Goal: Information Seeking & Learning: Learn about a topic

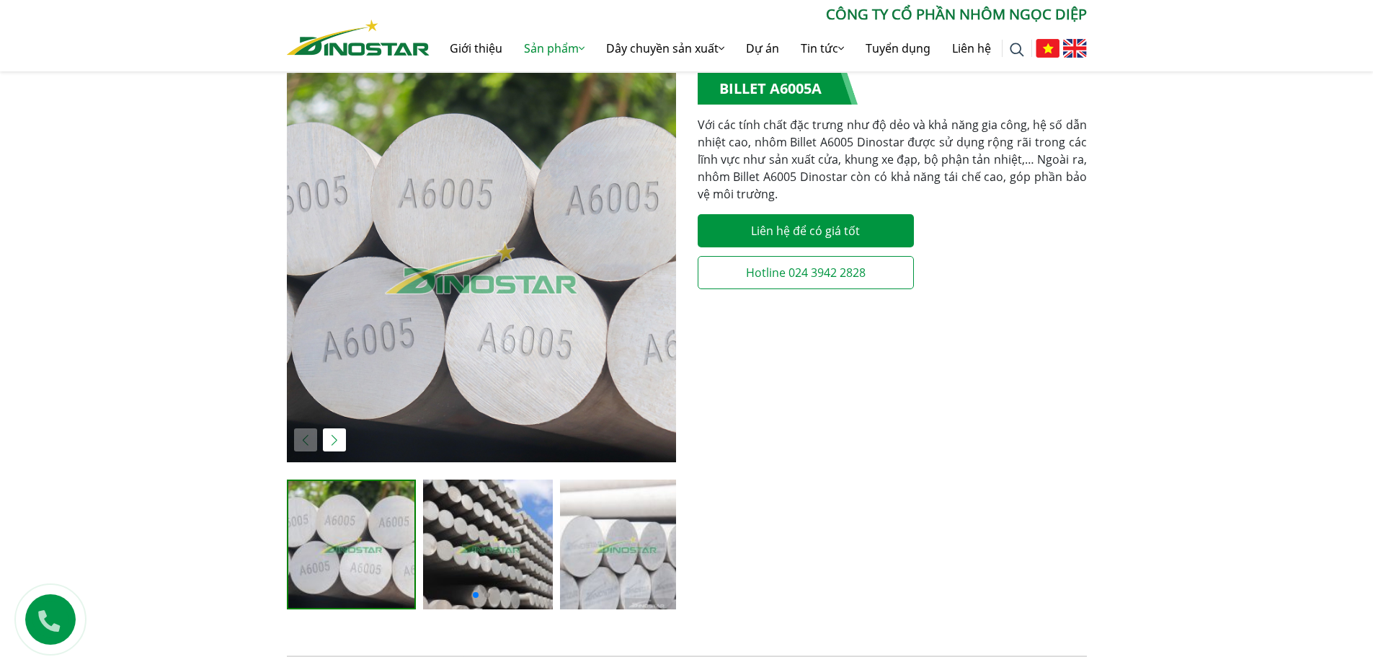
scroll to position [288, 0]
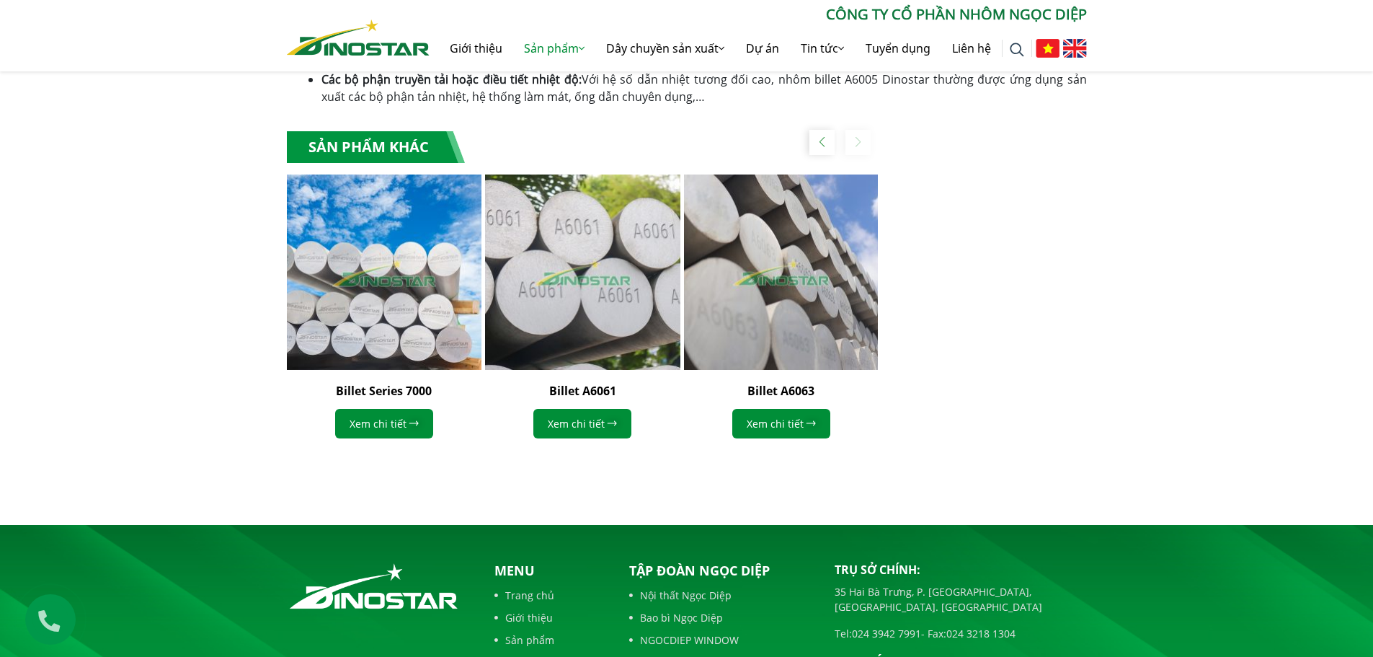
drag, startPoint x: 1028, startPoint y: 503, endPoint x: 990, endPoint y: 438, distance: 75.9
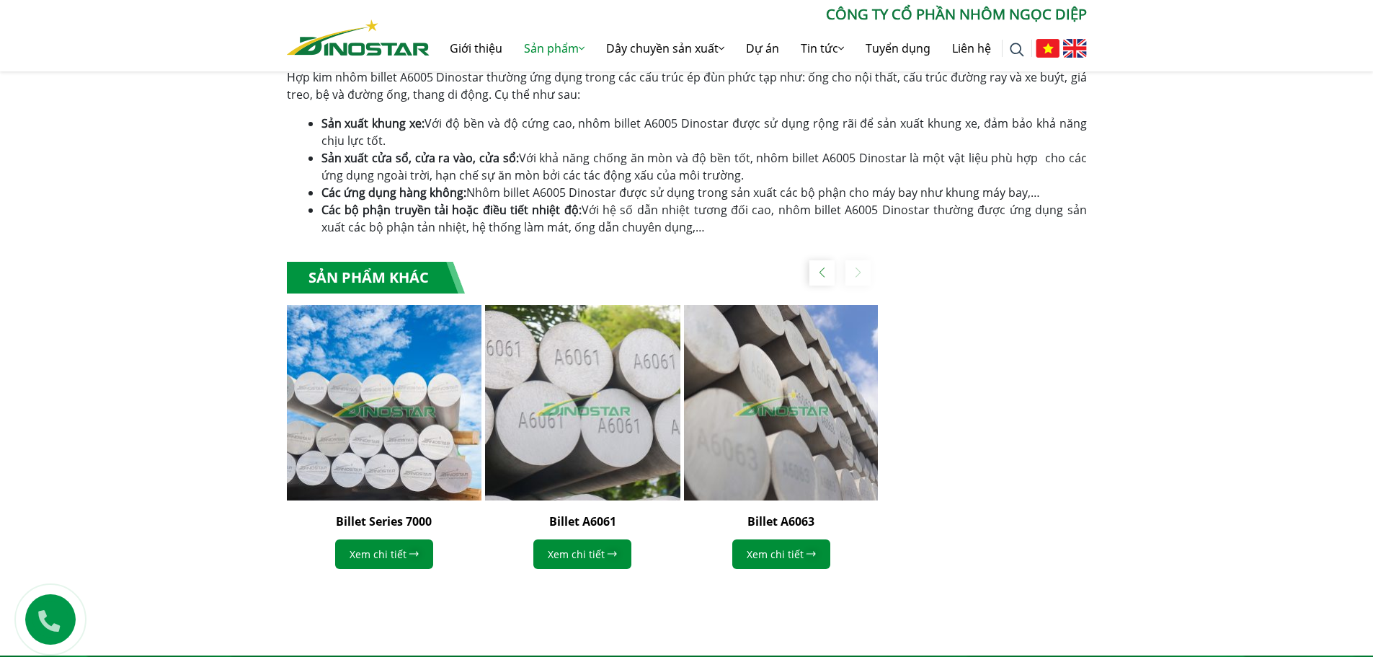
scroll to position [547, 0]
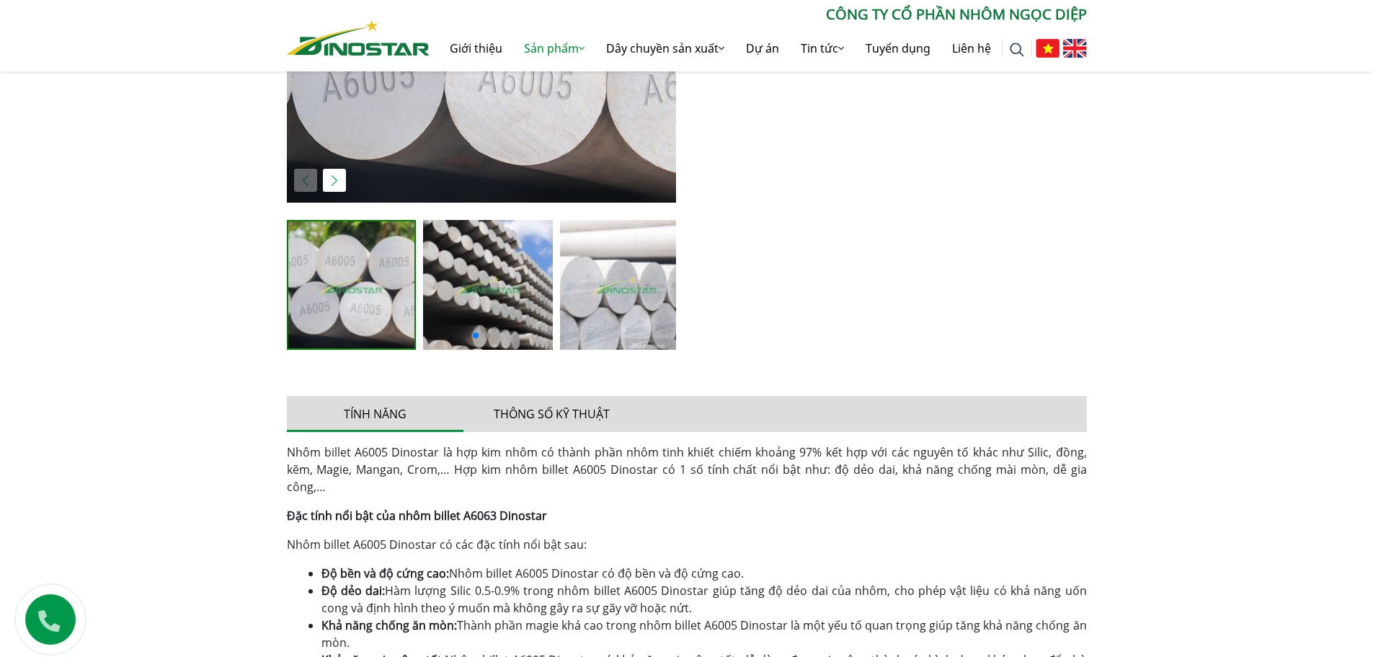
drag, startPoint x: 990, startPoint y: 438, endPoint x: 1043, endPoint y: 94, distance: 348.0
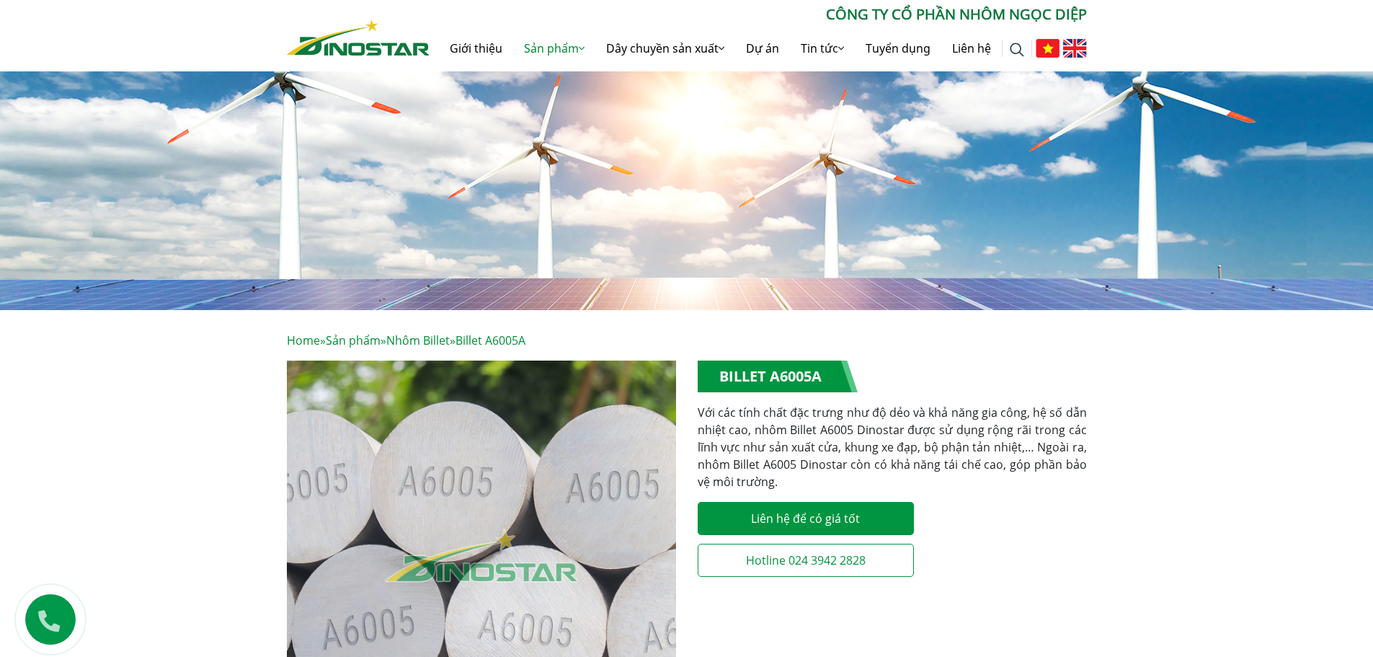
click at [1073, 52] on img at bounding box center [1075, 48] width 24 height 19
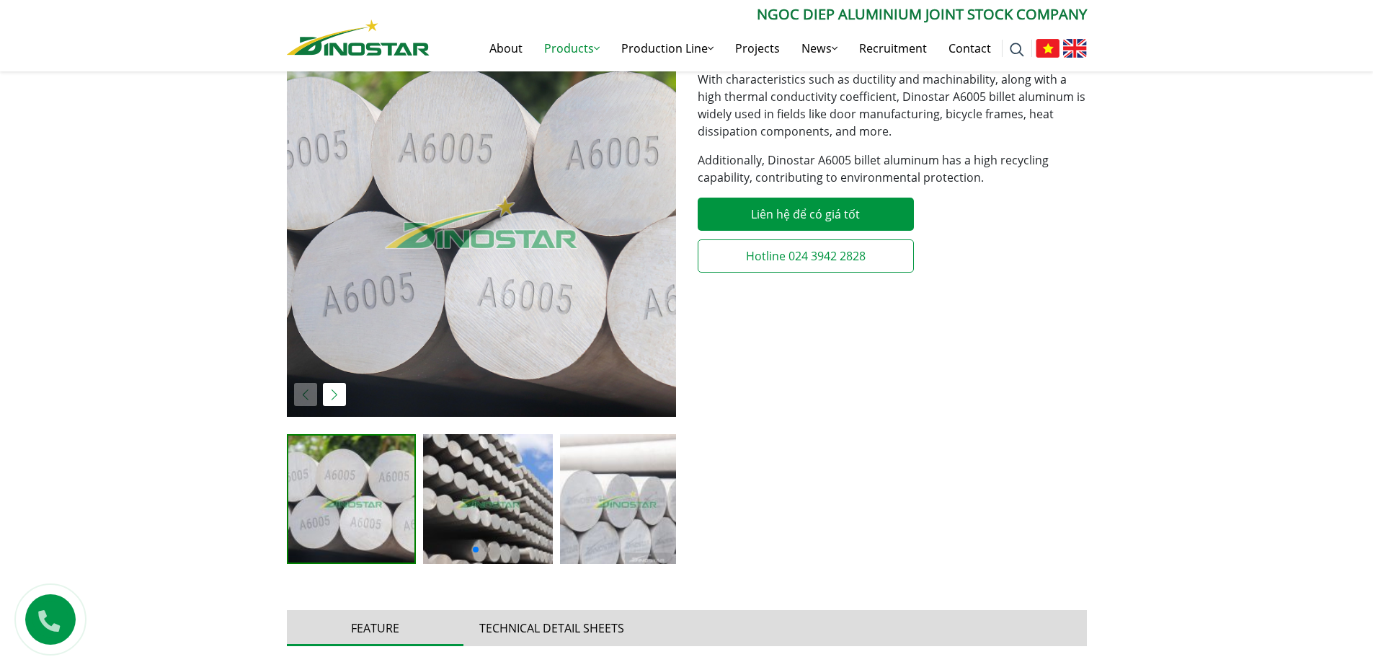
scroll to position [433, 0]
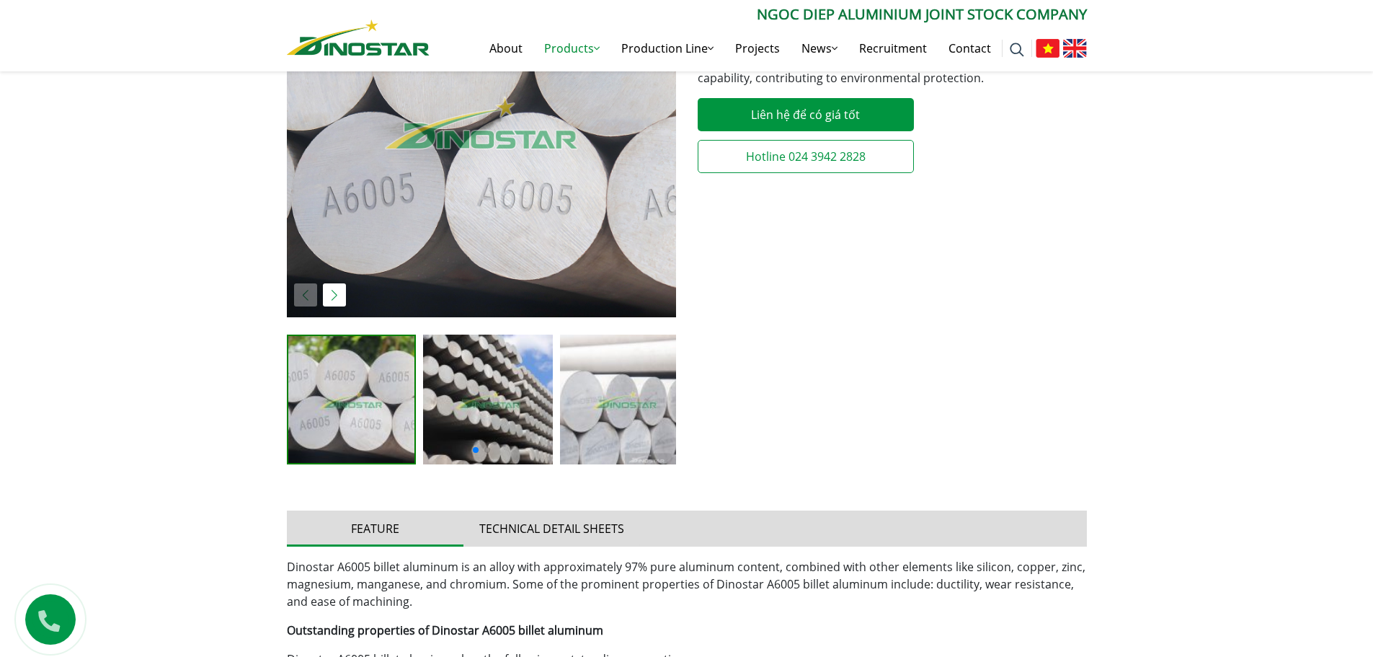
click at [490, 396] on img "2 / 4" at bounding box center [488, 399] width 130 height 130
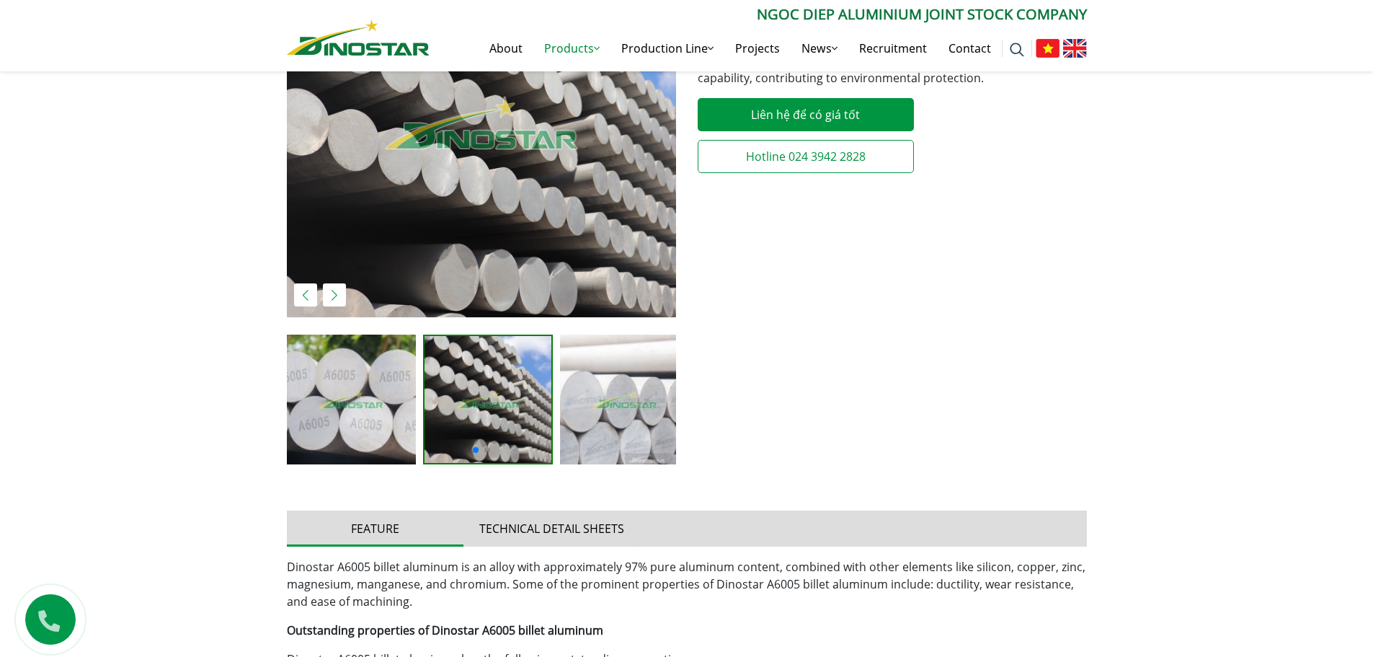
click at [611, 395] on img "3 / 4" at bounding box center [625, 399] width 130 height 130
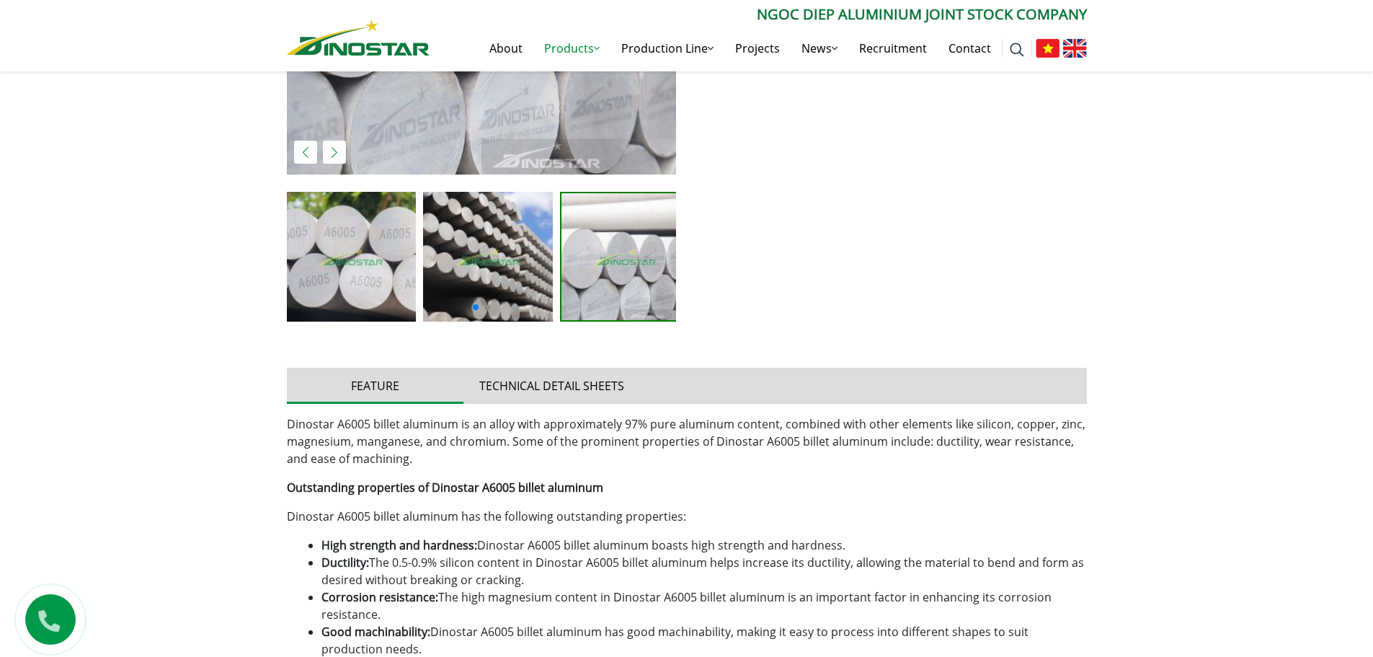
scroll to position [577, 0]
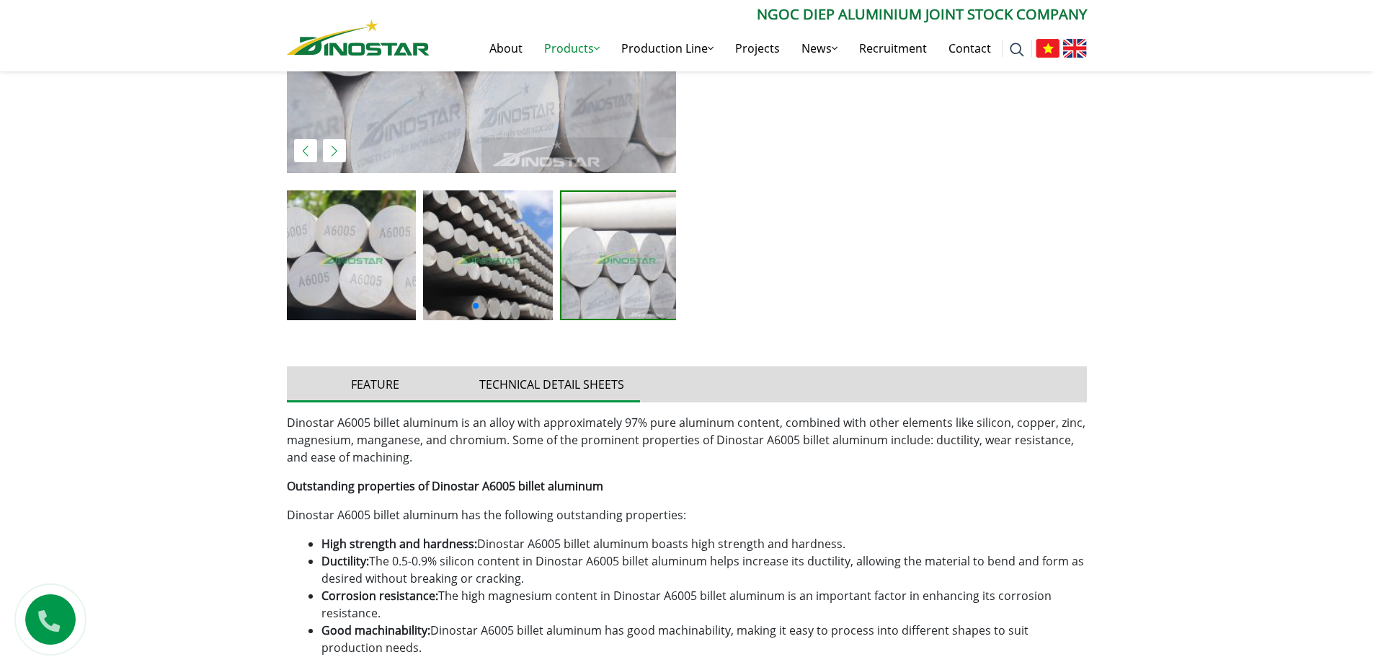
click at [585, 392] on button "Technical detail sheets" at bounding box center [552, 384] width 177 height 36
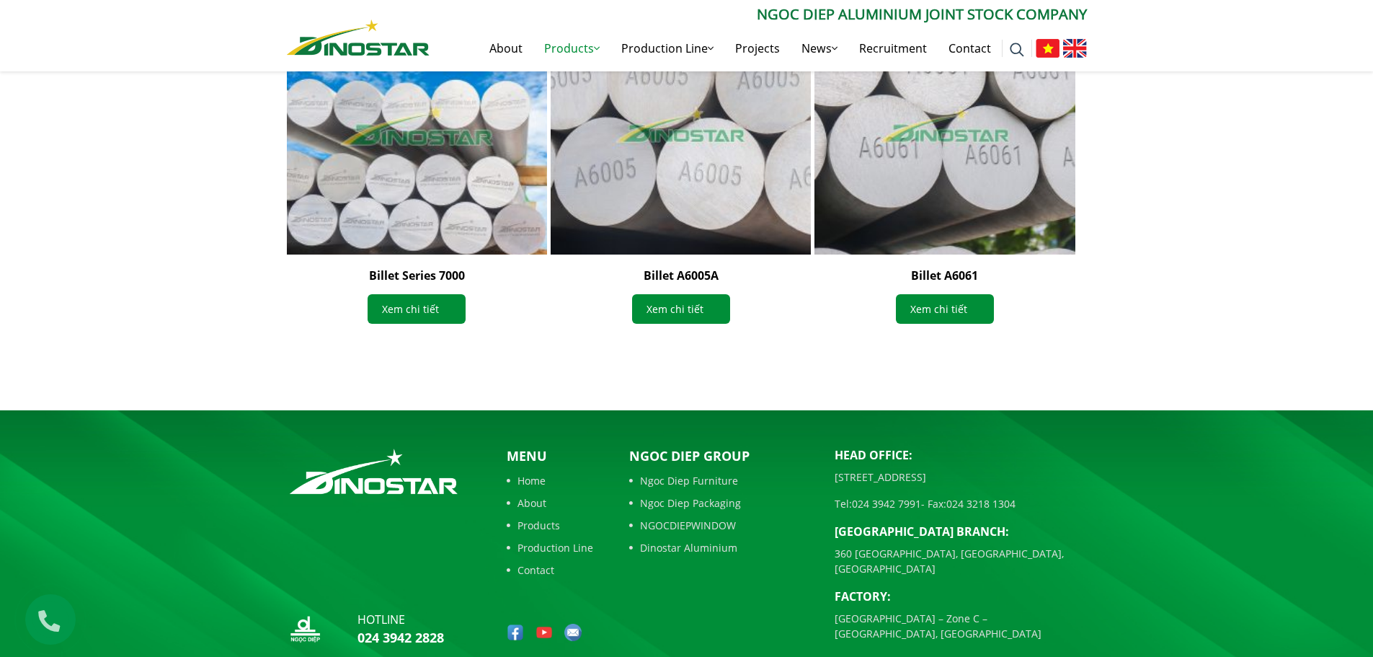
scroll to position [2088, 0]
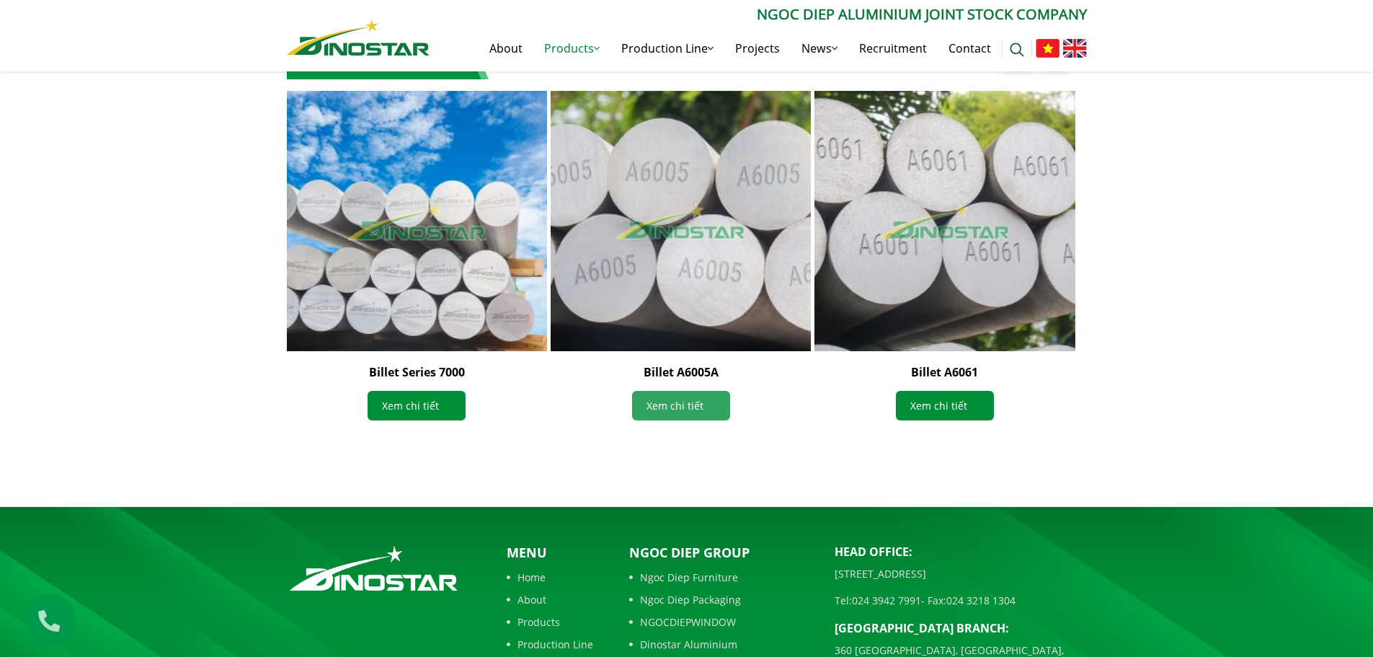
click at [694, 405] on link "Xem chi tiết" at bounding box center [681, 406] width 98 height 30
click at [688, 399] on link "Xem chi tiết" at bounding box center [681, 406] width 98 height 30
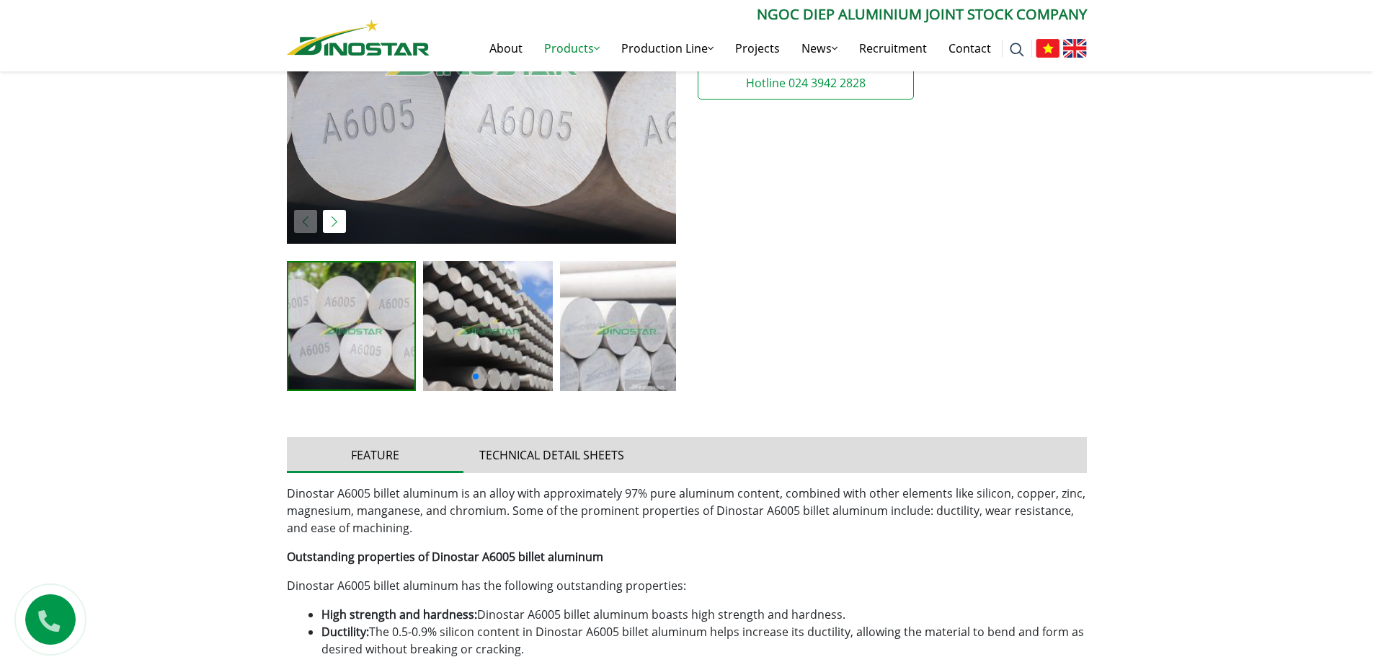
scroll to position [505, 0]
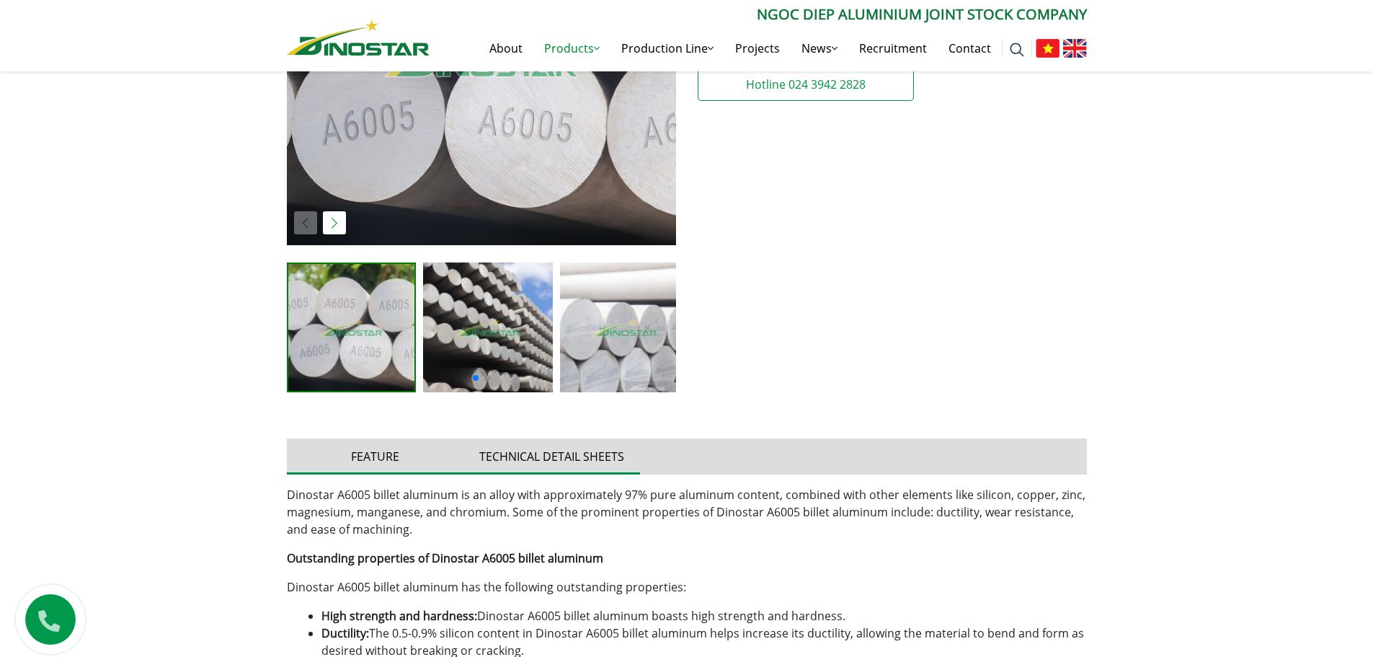
click at [576, 453] on button "Technical detail sheets" at bounding box center [552, 456] width 177 height 36
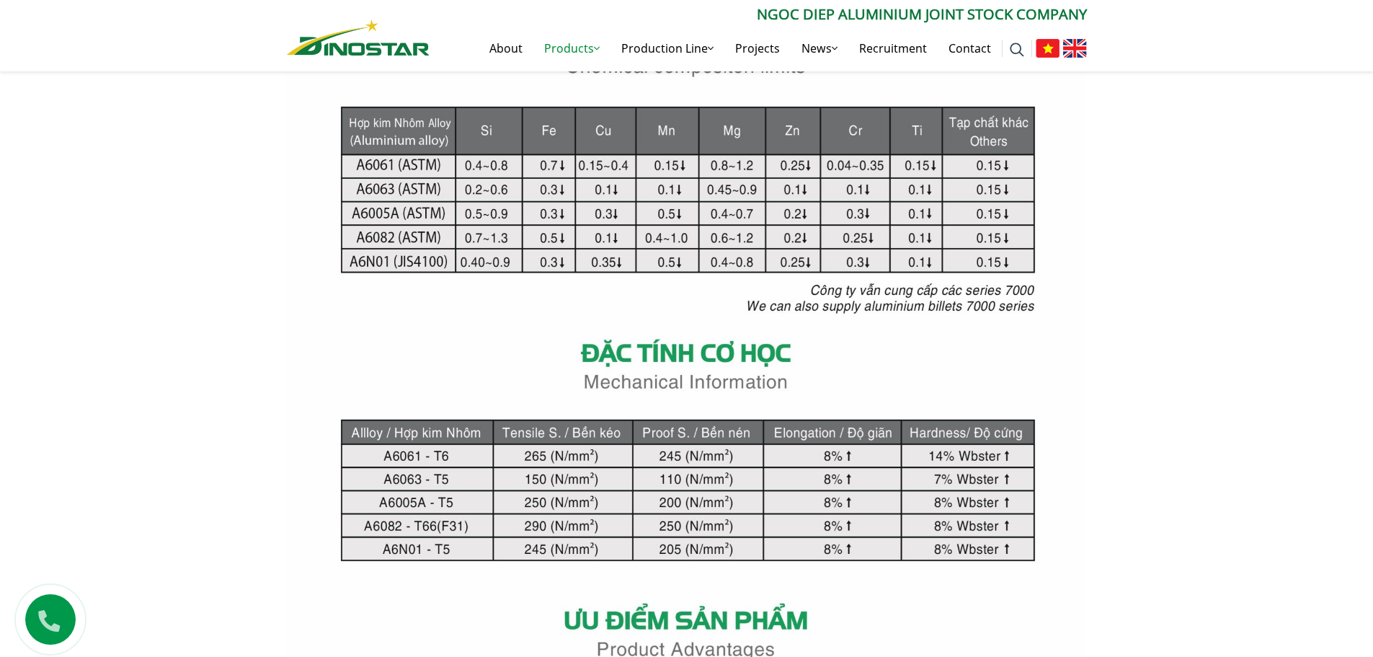
scroll to position [1153, 0]
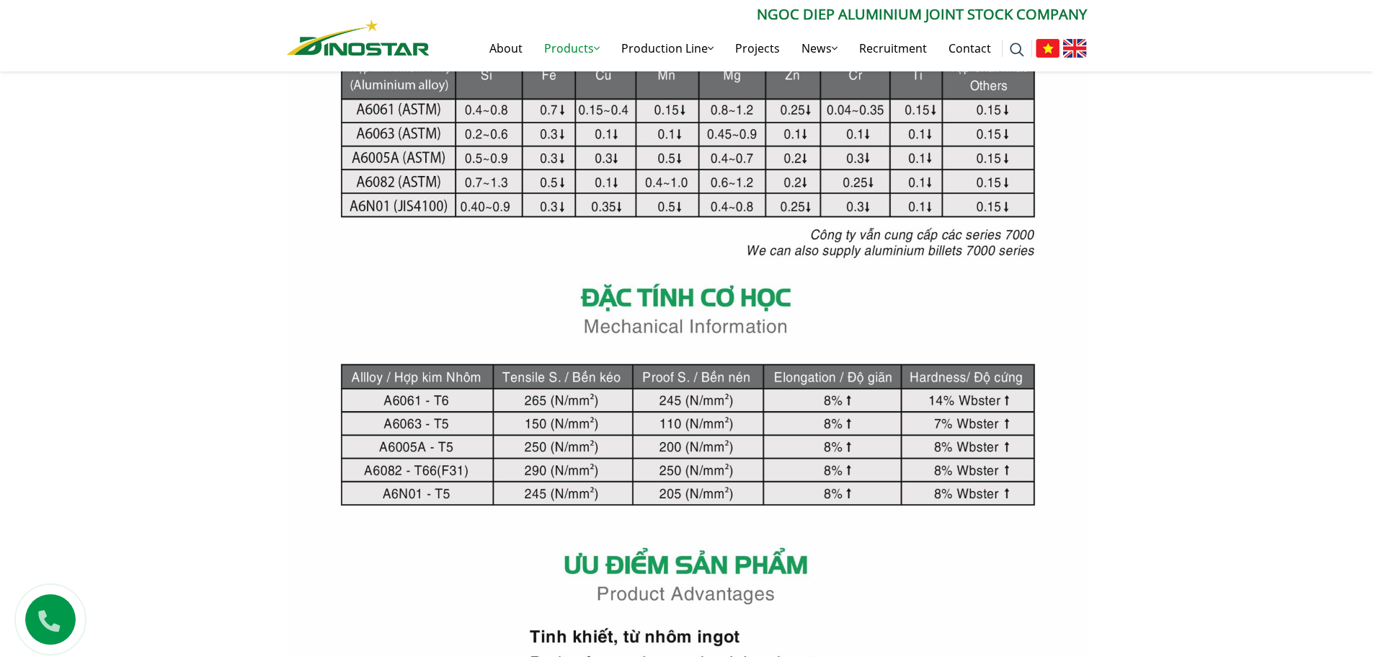
drag, startPoint x: 908, startPoint y: 393, endPoint x: 861, endPoint y: 376, distance: 49.3
click at [445, 314] on img at bounding box center [687, 402] width 800 height 1131
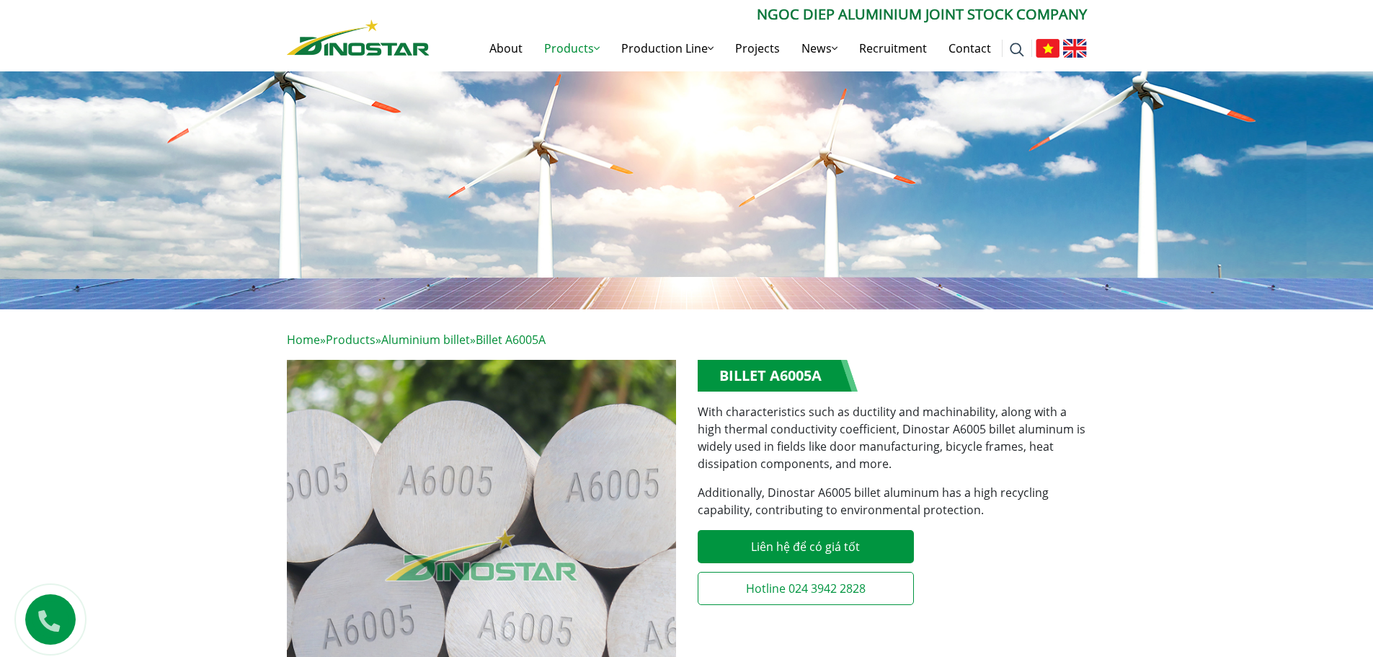
scroll to position [0, 0]
